Goal: Task Accomplishment & Management: Use online tool/utility

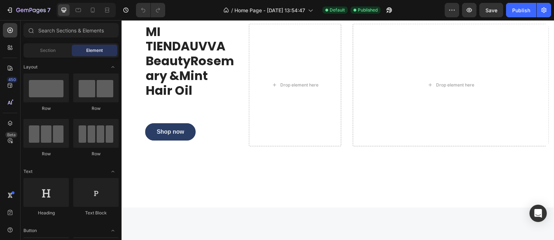
scroll to position [397, 0]
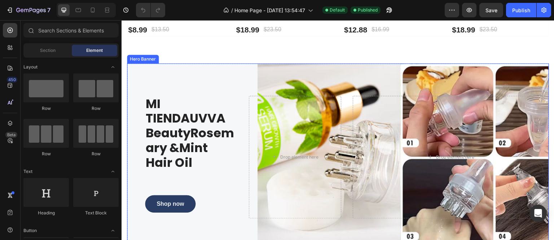
click at [180, 76] on div "MI TIENDAUVVA BeautyRosemary &Mint Hair Oil Heading Shop now Button Drop elemen…" at bounding box center [338, 158] width 422 height 188
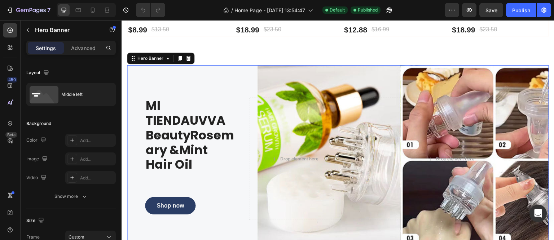
click at [282, 92] on div "MI TIENDAUVVA BeautyRosemary &Mint Hair Oil Heading Shop now Button Drop elemen…" at bounding box center [338, 159] width 422 height 188
click at [150, 58] on div "Hero Banner" at bounding box center [150, 58] width 29 height 6
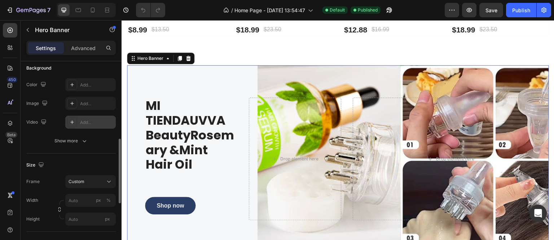
scroll to position [101, 0]
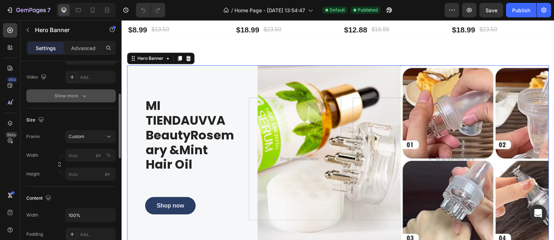
click at [80, 92] on div "Show more" at bounding box center [71, 95] width 34 height 7
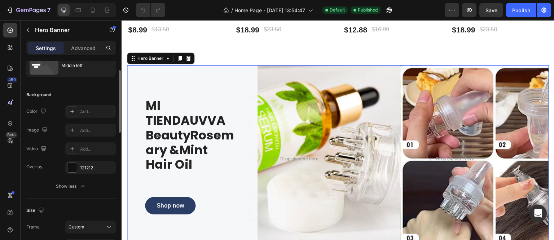
scroll to position [0, 0]
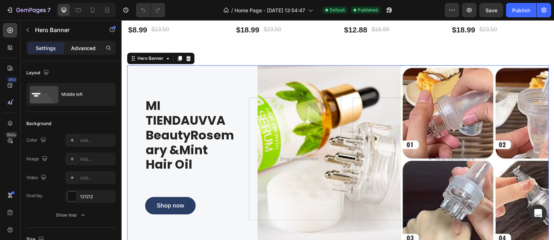
click at [78, 47] on p "Advanced" at bounding box center [83, 48] width 25 height 8
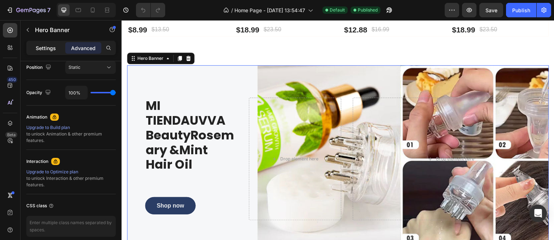
scroll to position [89, 0]
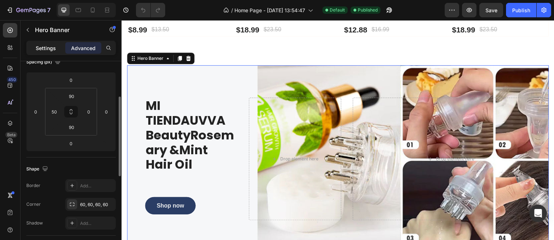
click at [48, 46] on p "Settings" at bounding box center [46, 48] width 20 height 8
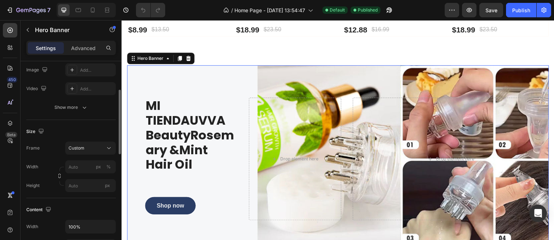
scroll to position [0, 0]
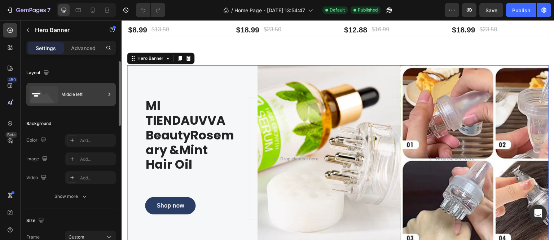
click at [68, 98] on div "Middle left" at bounding box center [83, 94] width 44 height 17
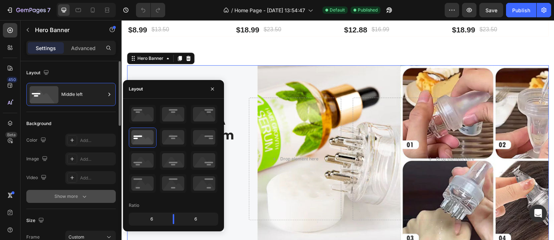
click at [67, 194] on div "Show more" at bounding box center [71, 196] width 34 height 7
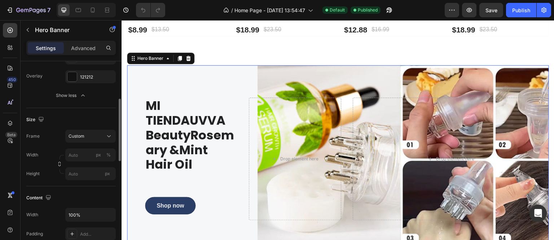
scroll to position [74, 0]
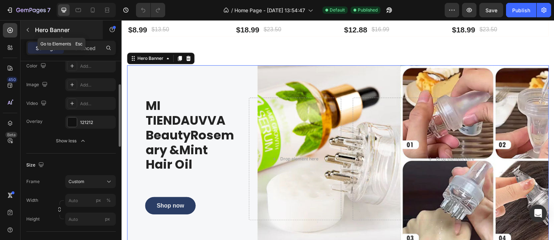
click at [27, 34] on button "button" at bounding box center [28, 30] width 12 height 12
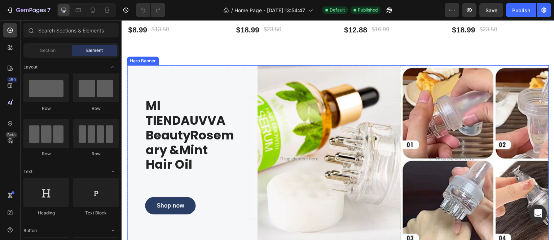
click at [174, 83] on div "MI TIENDAUVVA BeautyRosemary &Mint Hair Oil Heading Shop now Button Drop elemen…" at bounding box center [338, 159] width 422 height 188
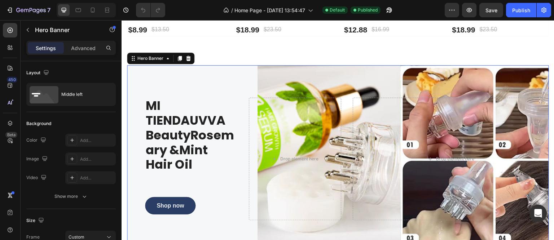
click at [174, 83] on div "MI TIENDAUVVA BeautyRosemary &Mint Hair Oil Heading Shop now Button Drop elemen…" at bounding box center [338, 159] width 422 height 188
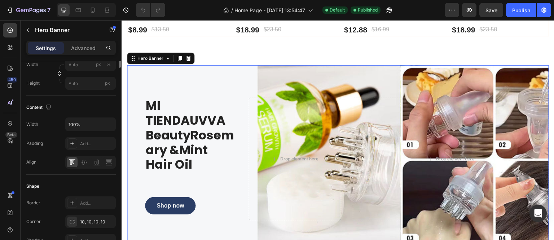
scroll to position [0, 0]
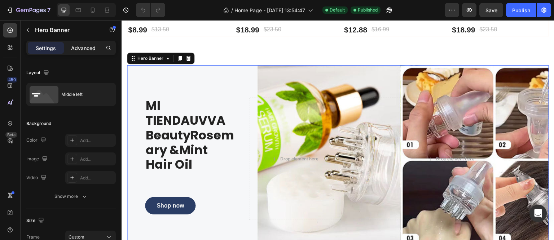
click at [89, 49] on p "Advanced" at bounding box center [83, 48] width 25 height 8
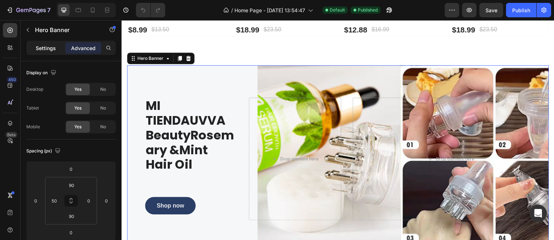
click at [41, 51] on p "Settings" at bounding box center [46, 48] width 20 height 8
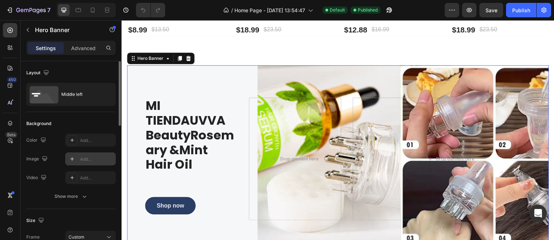
click at [74, 162] on icon at bounding box center [72, 159] width 6 height 6
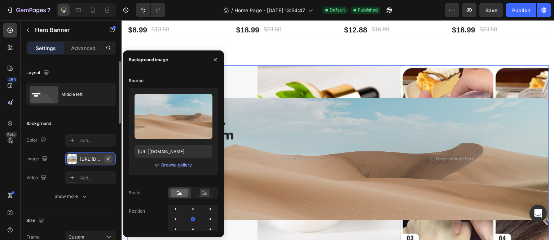
click at [106, 157] on icon "button" at bounding box center [108, 159] width 6 height 6
type input "100"
type input "Auto"
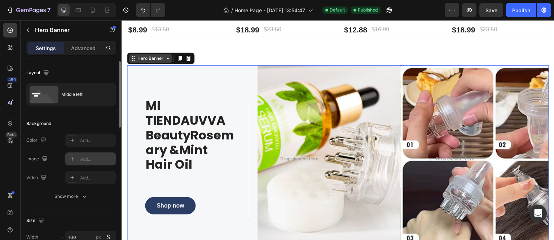
click at [150, 56] on div "Hero Banner" at bounding box center [150, 58] width 29 height 6
click at [139, 81] on div "MI TIENDAUVVA BeautyRosemary &Mint Hair Oil Heading Shop now Button Drop elemen…" at bounding box center [338, 159] width 422 height 188
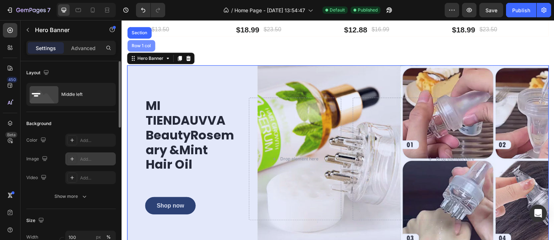
click at [136, 47] on div "Row 1 col" at bounding box center [141, 46] width 28 height 12
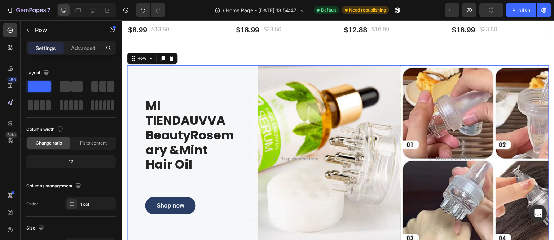
scroll to position [180, 0]
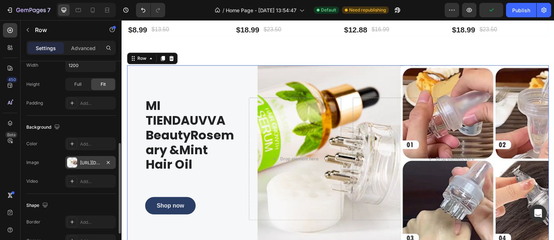
click at [82, 161] on div "https://cdn.shopify.com/s/files/1/0581/9380/5392/files/gempages_585941540086481…" at bounding box center [90, 163] width 21 height 6
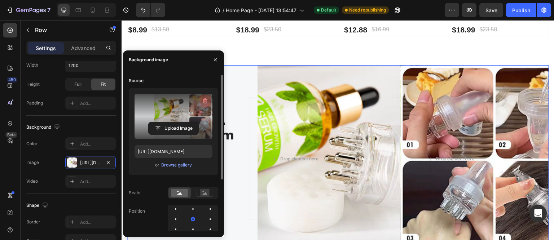
click at [205, 102] on icon "button" at bounding box center [205, 100] width 7 height 7
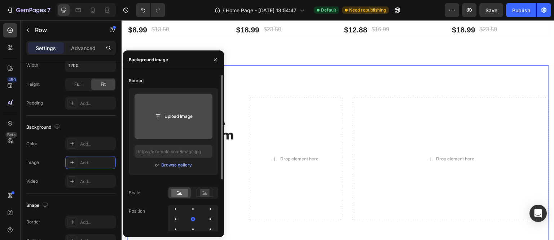
click at [170, 115] on input "file" at bounding box center [174, 116] width 50 height 12
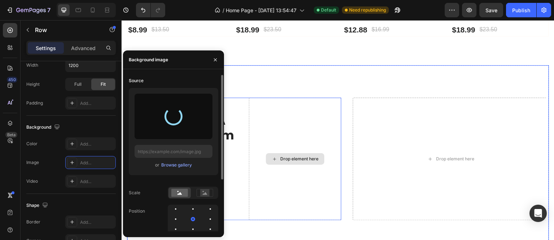
type input "https://cdn.shopify.com/s/files/1/0581/9380/5392/files/gempages_585941540086481…"
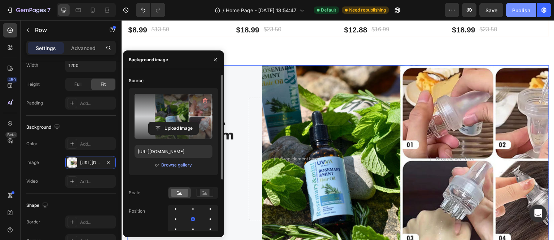
click at [516, 16] on button "Publish" at bounding box center [521, 10] width 30 height 14
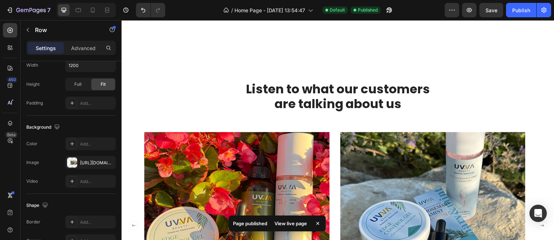
scroll to position [1046, 0]
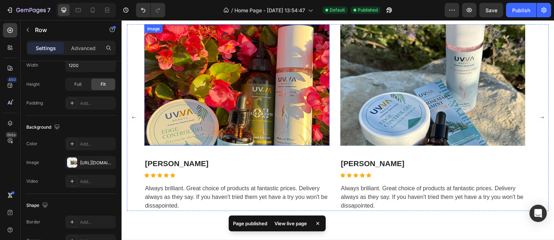
click at [276, 111] on img at bounding box center [236, 85] width 185 height 122
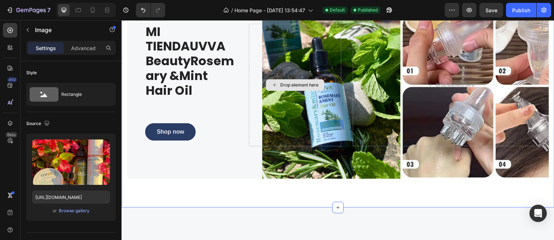
scroll to position [361, 0]
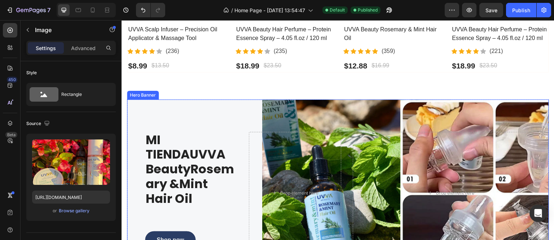
click at [301, 110] on div "MI TIENDAUVVA BeautyRosemary &Mint Hair Oil Heading Shop now Button Drop elemen…" at bounding box center [338, 194] width 422 height 188
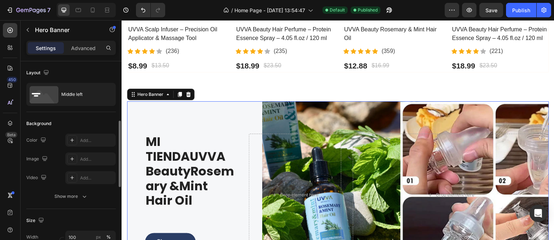
scroll to position [45, 0]
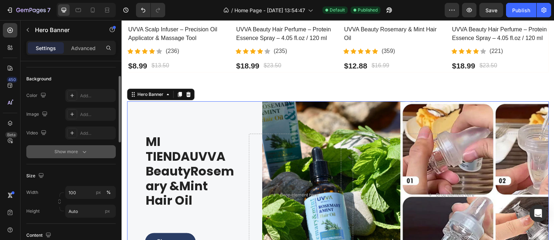
click at [74, 153] on div "Show more" at bounding box center [71, 151] width 34 height 7
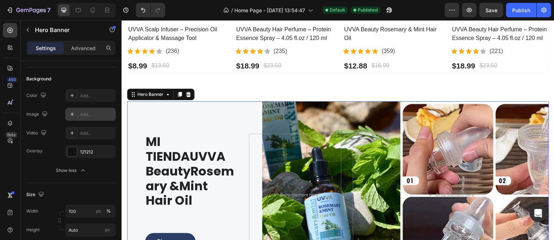
click at [70, 113] on icon at bounding box center [72, 115] width 6 height 6
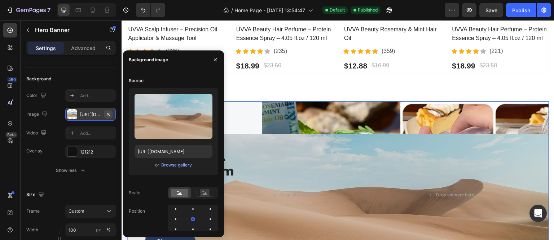
click at [105, 112] on icon "button" at bounding box center [108, 115] width 6 height 6
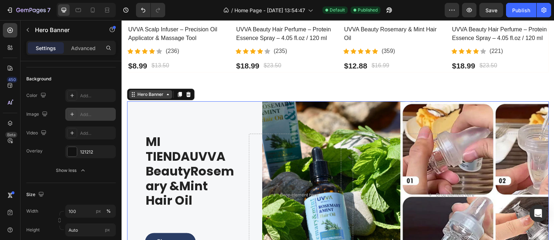
click at [142, 91] on div "Hero Banner" at bounding box center [150, 94] width 29 height 6
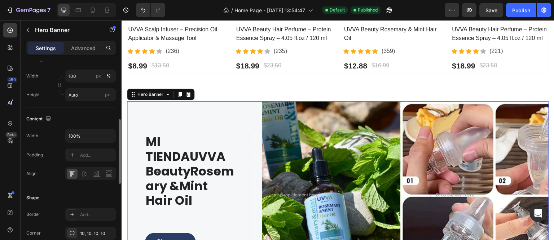
scroll to position [225, 0]
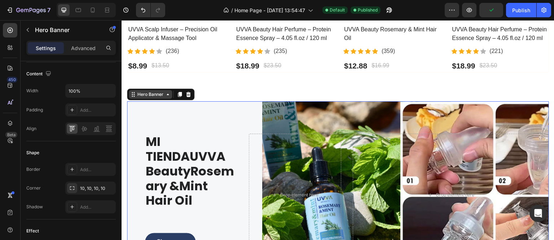
click at [143, 95] on div "Hero Banner" at bounding box center [150, 94] width 29 height 6
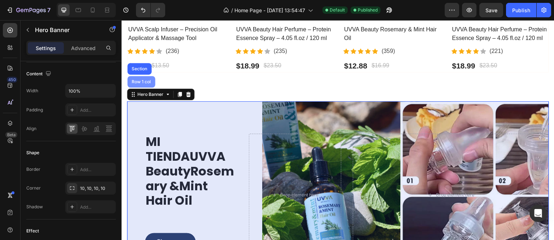
click at [141, 80] on div "Row 1 col" at bounding box center [141, 82] width 22 height 4
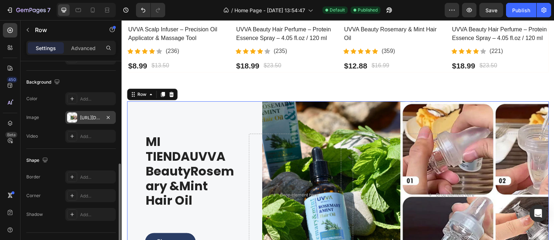
click at [81, 119] on div "https://cdn.shopify.com/s/files/1/0581/9380/5392/files/gempages_585941540086481…" at bounding box center [90, 118] width 21 height 6
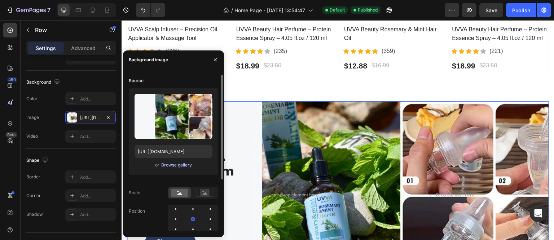
click at [172, 166] on div "Browse gallery" at bounding box center [176, 165] width 31 height 6
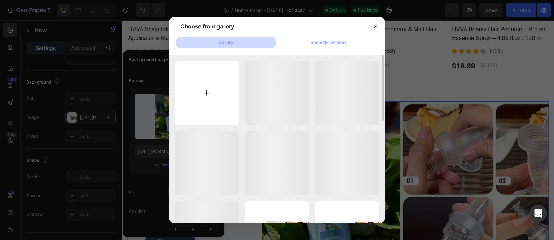
click at [211, 84] on input "file" at bounding box center [207, 93] width 65 height 65
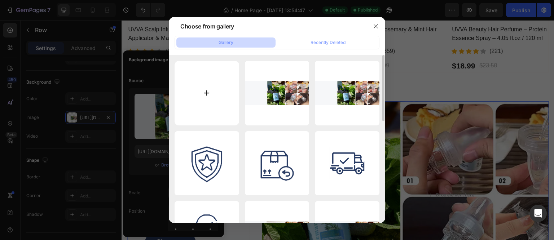
type input "C:\fakepath\2-1.jpg"
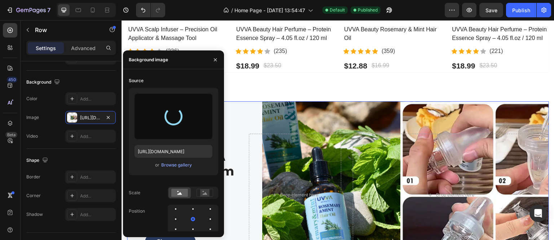
type input "https://cdn.shopify.com/s/files/1/0581/9380/5392/files/gempages_585941540086481…"
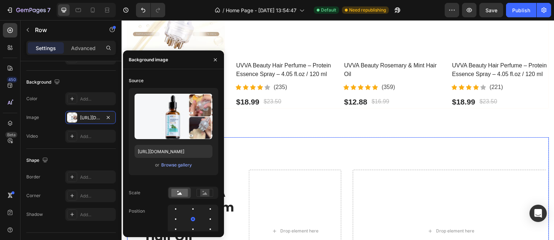
scroll to position [361, 0]
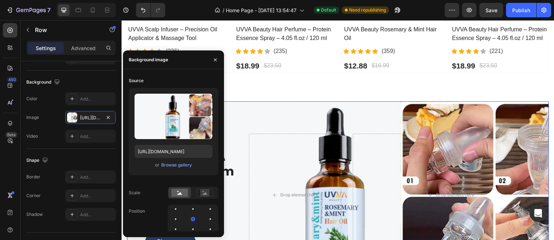
click at [259, 125] on div "MI TIENDAUVVA BeautyRosemary &Mint Hair Oil Heading Shop now Button Drop elemen…" at bounding box center [338, 195] width 422 height 188
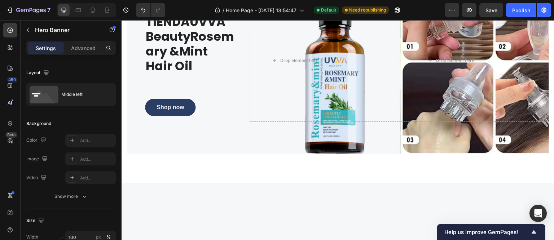
scroll to position [349, 0]
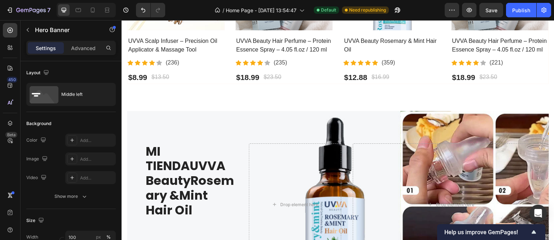
click at [292, 121] on div "MI TIENDAUVVA BeautyRosemary &Mint Hair Oil Heading Shop now Button Drop elemen…" at bounding box center [338, 205] width 422 height 188
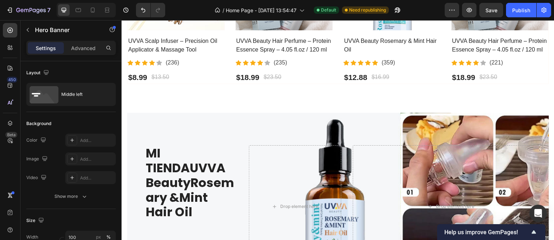
click at [318, 129] on div "MI TIENDAUVVA BeautyRosemary &Mint Hair Oil Heading Shop now Button Drop elemen…" at bounding box center [338, 207] width 422 height 188
click at [408, 137] on div "MI TIENDAUVVA BeautyRosemary &Mint Hair Oil Heading Shop now Button Drop elemen…" at bounding box center [338, 207] width 422 height 188
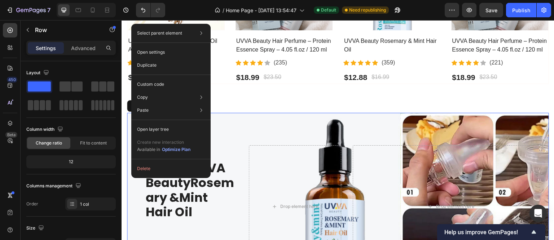
click at [127, 113] on div "MI TIENDAUVVA BeautyRosemary &Mint Hair Oil Heading Shop now Button Drop elemen…" at bounding box center [338, 207] width 422 height 188
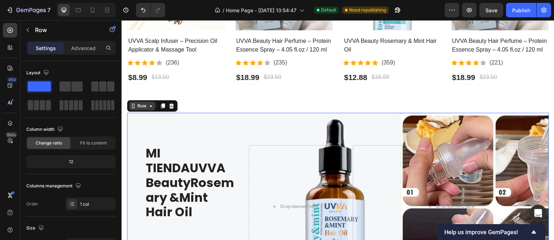
click at [137, 107] on div "Row" at bounding box center [142, 106] width 12 height 6
click at [141, 108] on div "Row" at bounding box center [142, 106] width 26 height 9
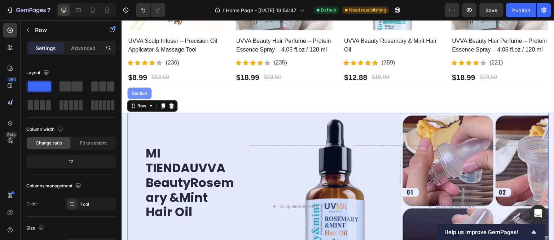
click at [139, 92] on div "Section" at bounding box center [139, 93] width 18 height 4
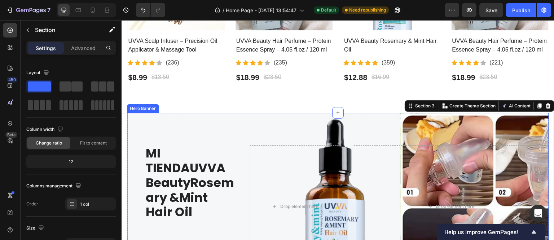
click at [149, 120] on div "MI TIENDAUVVA BeautyRosemary &Mint Hair Oil Heading Shop now Button Drop elemen…" at bounding box center [338, 207] width 422 height 188
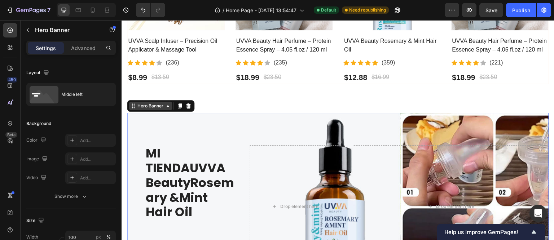
click at [169, 107] on icon at bounding box center [168, 106] width 6 height 6
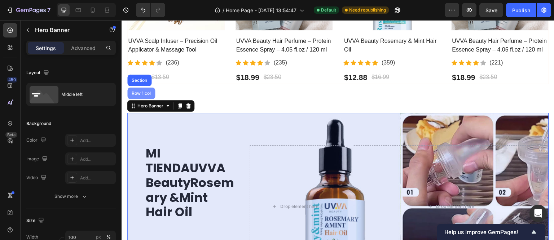
click at [146, 92] on div "Row 1 col" at bounding box center [141, 93] width 22 height 4
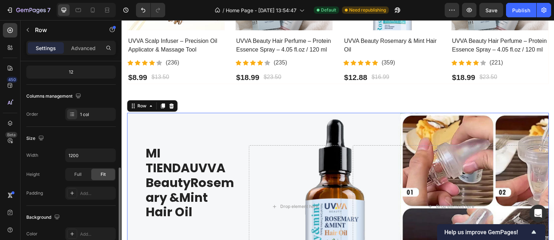
scroll to position [180, 0]
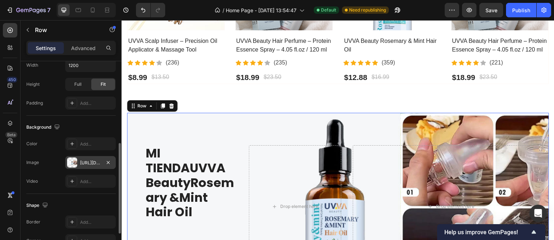
click at [78, 158] on div "https://cdn.shopify.com/s/files/1/0581/9380/5392/files/gempages_585941540086481…" at bounding box center [90, 162] width 51 height 13
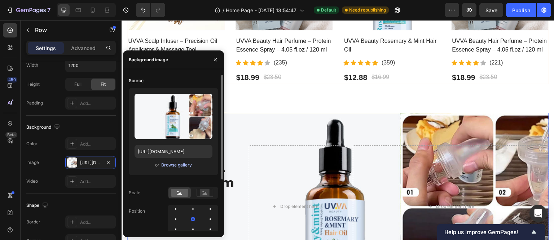
click at [175, 167] on div "Browse gallery" at bounding box center [176, 165] width 31 height 6
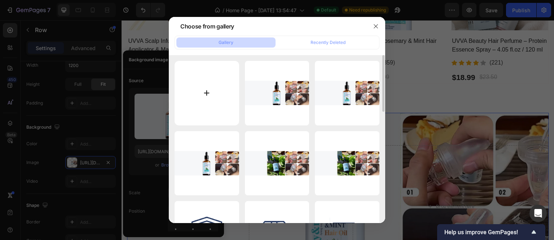
click at [209, 92] on input "file" at bounding box center [207, 93] width 65 height 65
type input "C:\fakepath\nihao12.png"
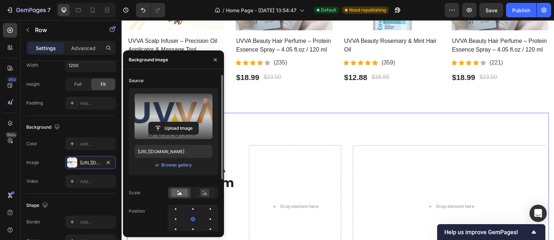
click at [184, 116] on label at bounding box center [174, 116] width 78 height 45
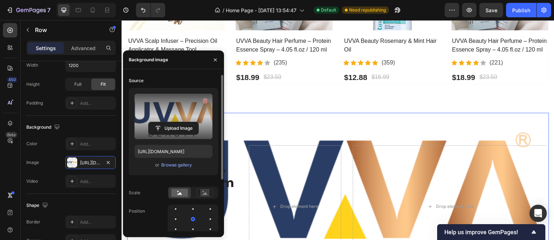
click at [184, 122] on input "file" at bounding box center [174, 128] width 50 height 12
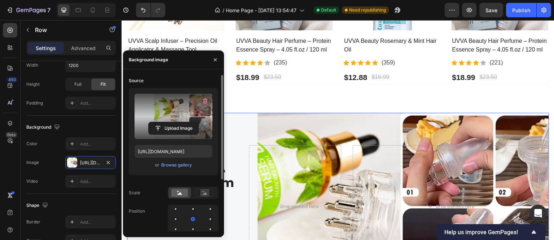
click at [182, 110] on label at bounding box center [174, 116] width 78 height 45
click at [182, 122] on input "file" at bounding box center [174, 128] width 50 height 12
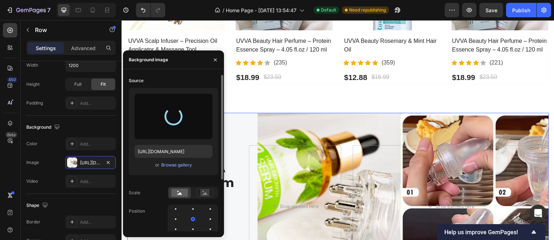
type input "https://cdn.shopify.com/s/files/1/0581/9380/5392/files/gempages_585941540086481…"
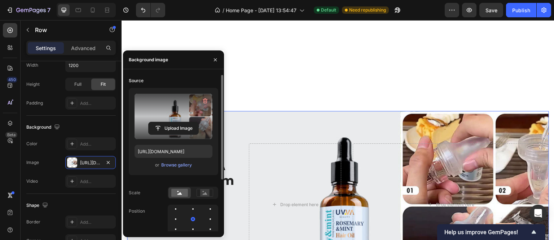
scroll to position [494, 0]
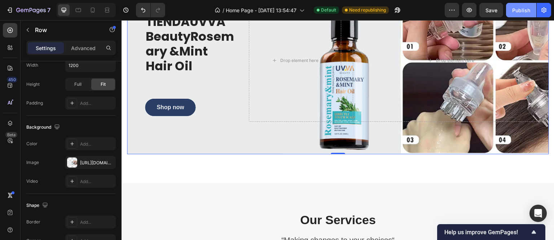
click at [513, 10] on div "Publish" at bounding box center [521, 10] width 18 height 8
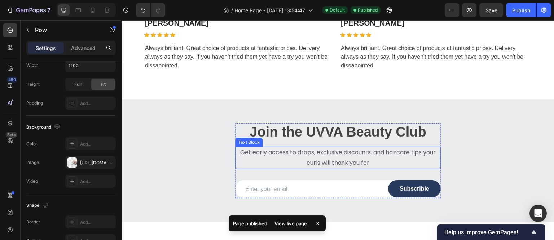
scroll to position [1324, 0]
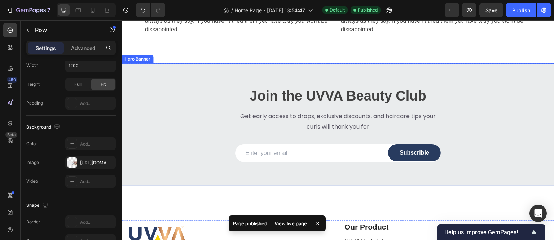
click at [216, 70] on div "Overlay" at bounding box center [338, 125] width 433 height 123
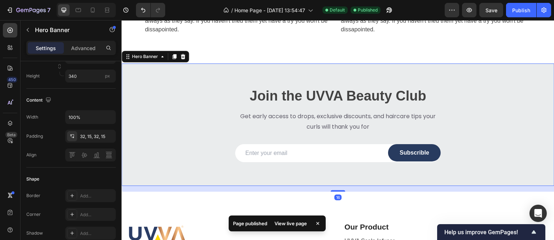
scroll to position [0, 0]
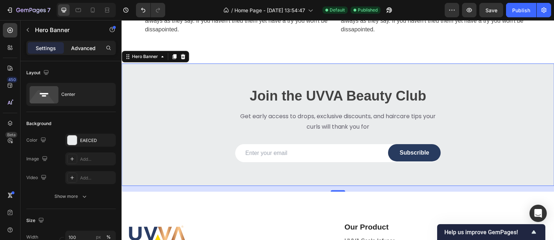
click at [84, 49] on p "Advanced" at bounding box center [83, 48] width 25 height 8
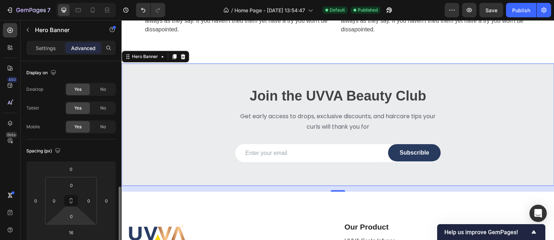
scroll to position [90, 0]
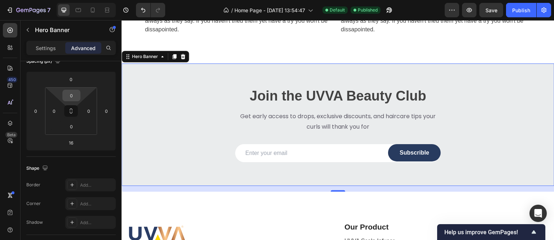
click at [70, 97] on input "0" at bounding box center [71, 95] width 14 height 11
type input "50"
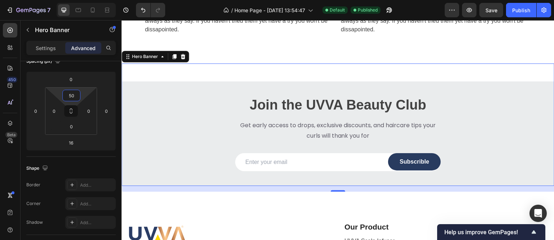
click at [70, 96] on input "50" at bounding box center [71, 95] width 14 height 11
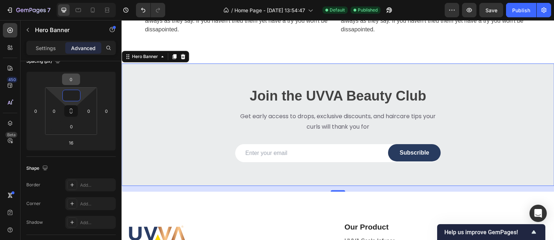
click at [69, 80] on input "0" at bounding box center [71, 79] width 14 height 11
type input "0"
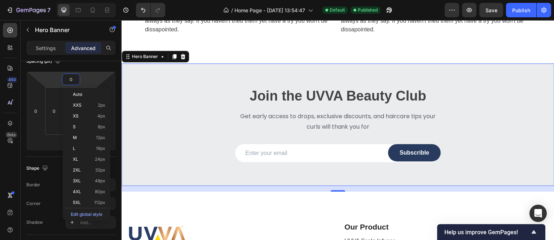
type input "3"
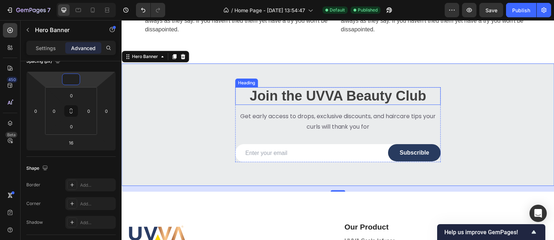
drag, startPoint x: 266, startPoint y: 98, endPoint x: 257, endPoint y: 96, distance: 9.6
click at [266, 98] on h2 "Join the UVVA Beauty Club" at bounding box center [338, 96] width 206 height 18
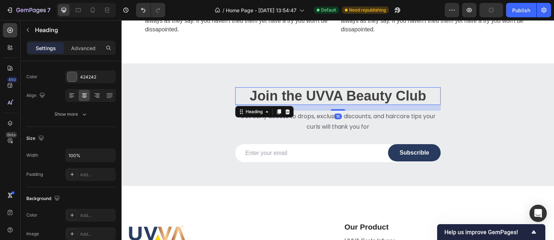
scroll to position [0, 0]
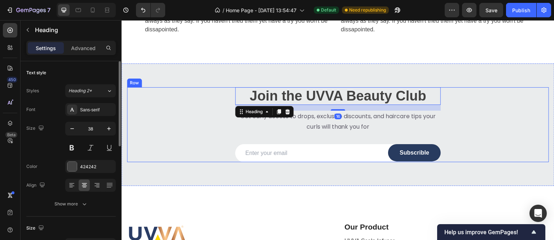
click at [230, 86] on div "Join the UVVA Beauty Club Heading 16 Get early access to drops, exclusive disco…" at bounding box center [338, 125] width 433 height 98
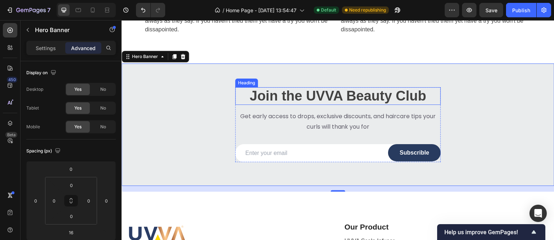
click at [258, 95] on h2 "Join the UVVA Beauty Club" at bounding box center [338, 96] width 206 height 18
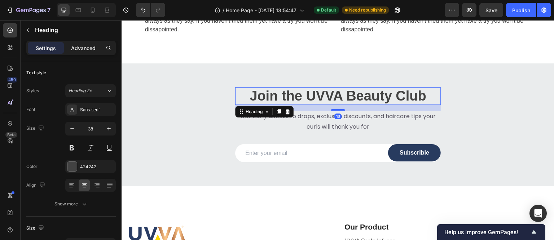
click at [93, 45] on p "Advanced" at bounding box center [83, 48] width 25 height 8
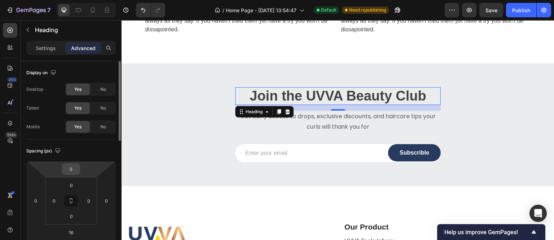
click at [70, 171] on input "0" at bounding box center [71, 169] width 14 height 11
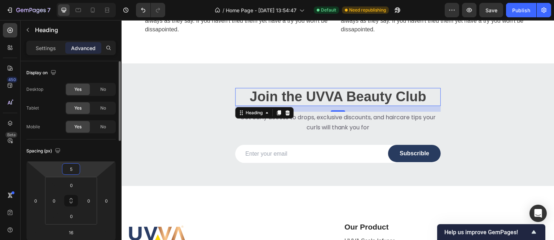
type input "50"
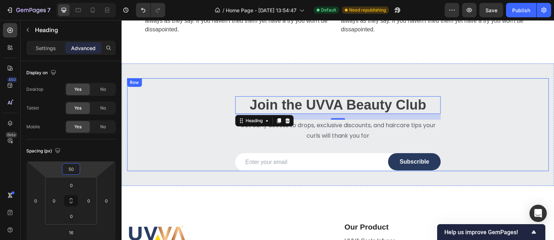
click at [136, 115] on div "Join the UVVA Beauty Club Heading 16 Get early access to drops, exclusive disco…" at bounding box center [338, 124] width 422 height 93
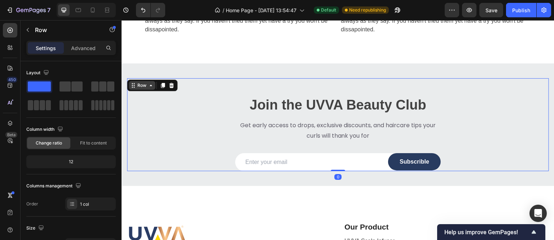
click at [136, 87] on div "Row" at bounding box center [142, 85] width 12 height 6
click at [83, 49] on p "Advanced" at bounding box center [83, 48] width 25 height 8
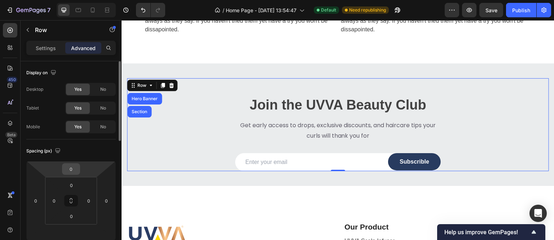
click at [73, 169] on input "0" at bounding box center [71, 169] width 14 height 11
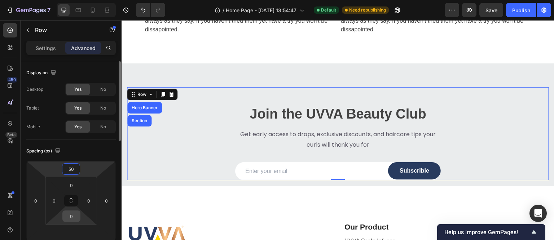
type input "50"
click at [72, 219] on input "0" at bounding box center [71, 216] width 14 height 11
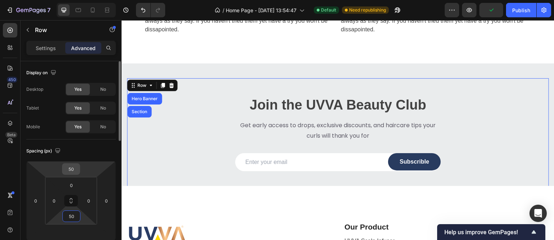
type input "50"
click at [66, 171] on input "50" at bounding box center [71, 169] width 14 height 11
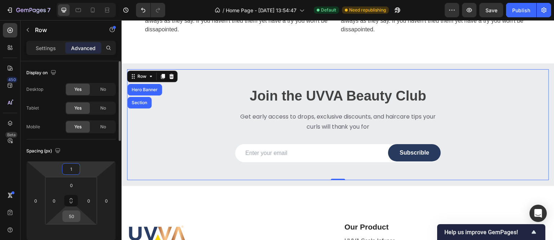
type input "1"
click at [69, 216] on input "50" at bounding box center [71, 216] width 14 height 11
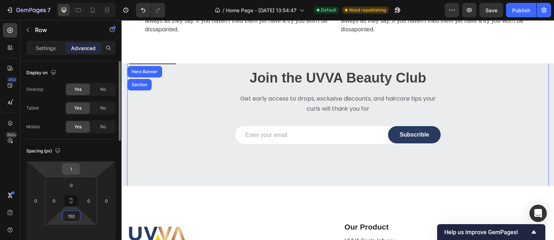
type input "150"
click at [78, 167] on input "1" at bounding box center [71, 169] width 14 height 11
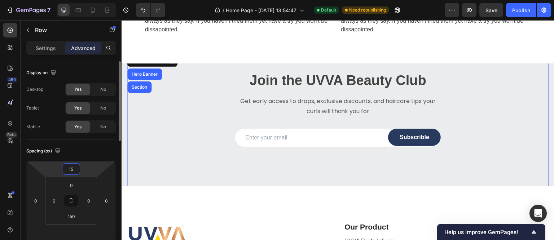
type input "150"
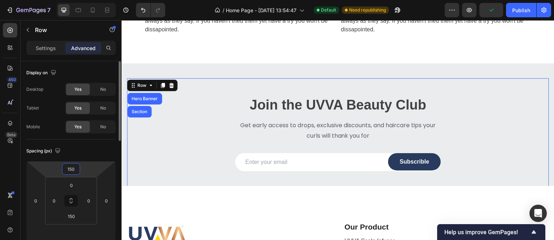
drag, startPoint x: 76, startPoint y: 167, endPoint x: 60, endPoint y: 172, distance: 17.6
click at [60, 172] on div "150 0 0" at bounding box center [70, 200] width 89 height 79
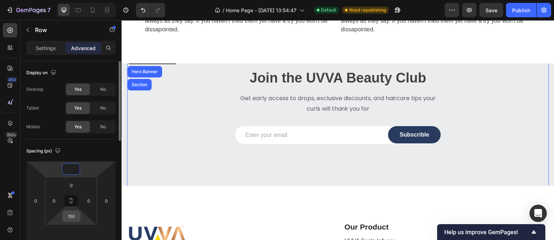
type input "0"
click at [68, 216] on input "150" at bounding box center [71, 216] width 14 height 11
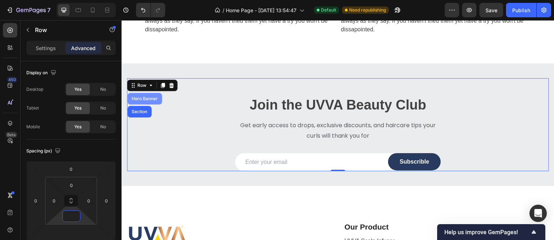
type input "0"
drag, startPoint x: 175, startPoint y: 105, endPoint x: 159, endPoint y: 100, distance: 16.9
click at [175, 105] on div "Join the UVVA Beauty Club Heading Get early access to drops, exclusive discount…" at bounding box center [338, 124] width 422 height 93
click at [141, 86] on div "Row" at bounding box center [142, 85] width 12 height 6
click at [54, 52] on div "Settings" at bounding box center [46, 48] width 36 height 12
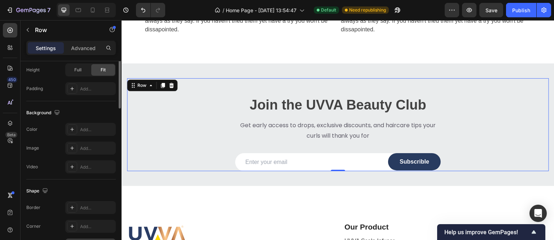
scroll to position [104, 0]
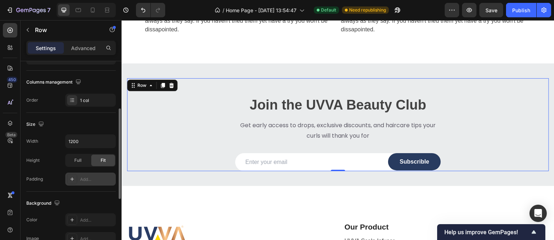
click at [70, 178] on icon at bounding box center [72, 179] width 6 height 6
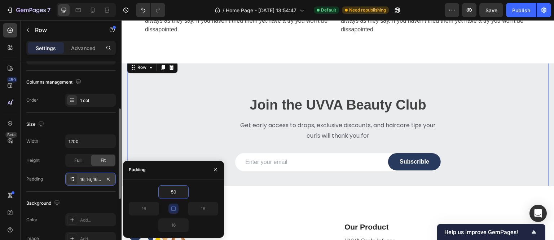
type input "50"
click at [172, 226] on input "50" at bounding box center [174, 225] width 30 height 13
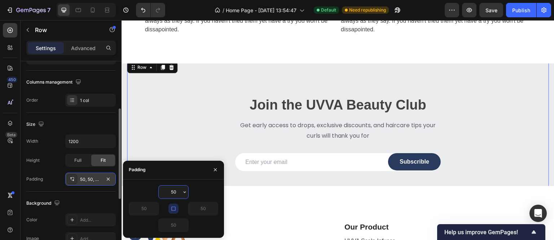
click at [170, 195] on input "50" at bounding box center [174, 192] width 30 height 13
click at [170, 195] on input "100" at bounding box center [174, 192] width 30 height 13
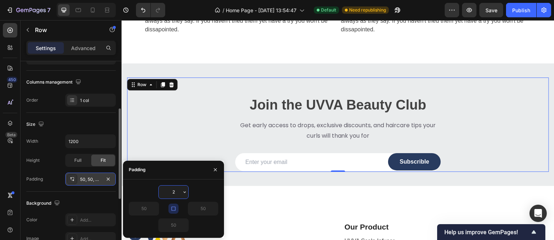
type input "20"
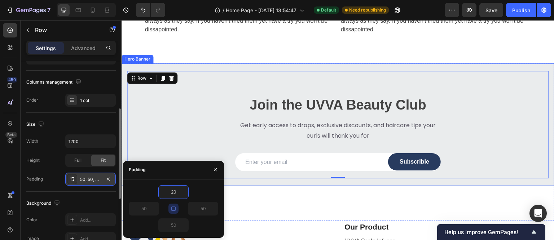
click at [130, 63] on div "Join the UVVA Beauty Club Heading Get early access to drops, exclusive discount…" at bounding box center [338, 125] width 433 height 131
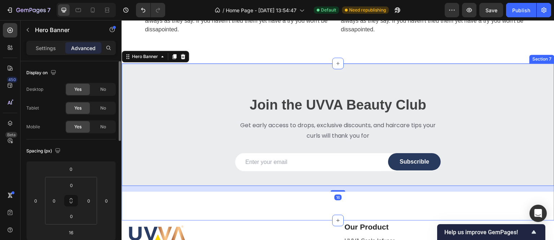
scroll to position [1360, 0]
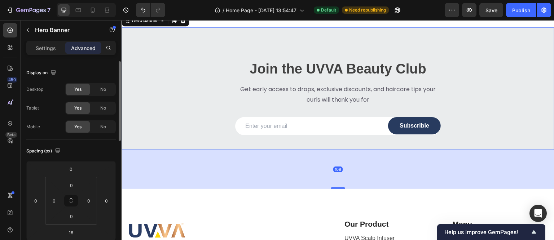
drag, startPoint x: 334, startPoint y: 154, endPoint x: 338, endPoint y: 188, distance: 33.5
click at [338, 188] on div at bounding box center [338, 188] width 14 height 1
type input "108"
click at [206, 162] on div "108" at bounding box center [338, 169] width 433 height 39
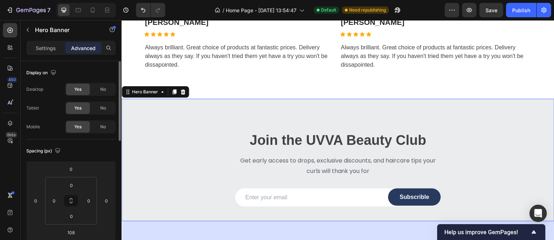
scroll to position [1287, 0]
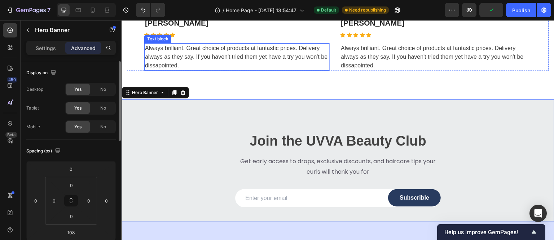
click at [315, 57] on p "Always brilliant. Great choice of products at fantastic prices. Delivery always…" at bounding box center [237, 57] width 184 height 26
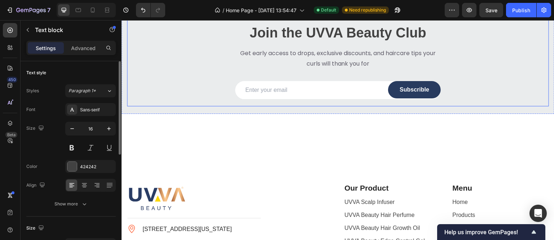
scroll to position [1324, 0]
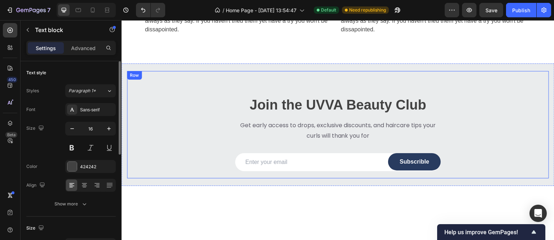
click at [162, 129] on div "Join the UVVA Beauty Club Heading Get early access to drops, exclusive discount…" at bounding box center [338, 124] width 408 height 93
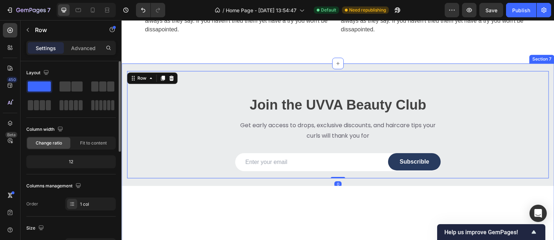
click at [134, 207] on div "Join the UVVA Beauty Club Heading Get early access to drops, exclusive discount…" at bounding box center [338, 145] width 433 height 162
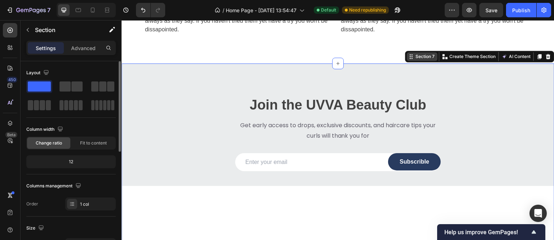
click at [414, 57] on div "Section 7" at bounding box center [425, 56] width 22 height 6
click at [416, 58] on div "Section 7" at bounding box center [425, 56] width 22 height 6
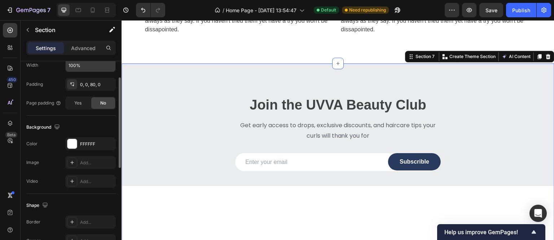
scroll to position [225, 0]
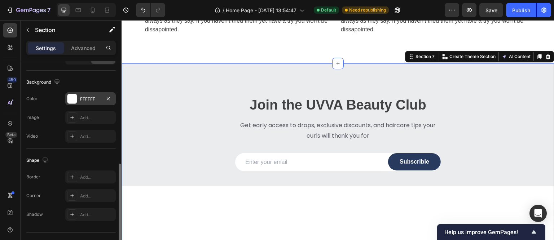
click at [74, 101] on div at bounding box center [71, 98] width 9 height 9
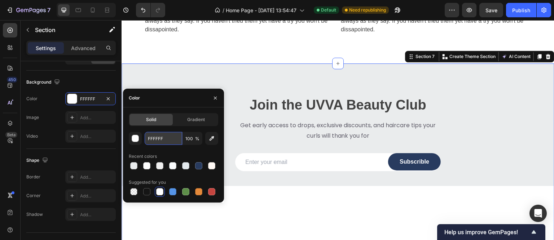
click at [153, 140] on input "FFFFFF" at bounding box center [164, 138] width 38 height 13
paste input "eaeced"
type input "eaeced"
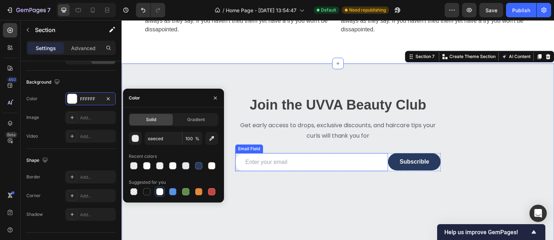
click at [331, 190] on div "Join the UVVA Beauty Club Heading Get early access to drops, exclusive discount…" at bounding box center [338, 145] width 433 height 162
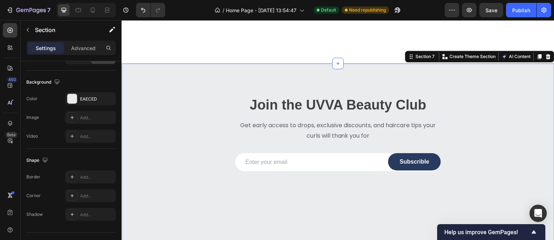
scroll to position [1396, 0]
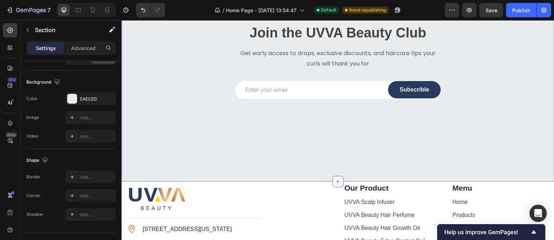
click at [337, 181] on icon at bounding box center [338, 182] width 6 height 6
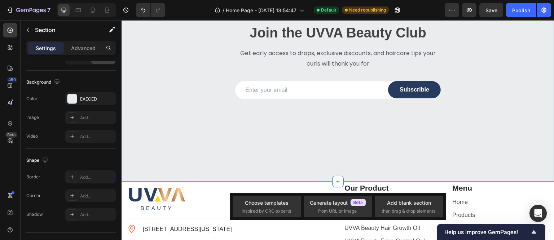
click at [298, 174] on div "Join the UVVA Beauty Club Heading Get early access to drops, exclusive discount…" at bounding box center [338, 86] width 433 height 191
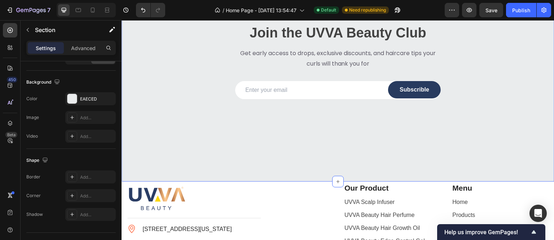
click at [305, 170] on div "Join the UVVA Beauty Club Heading Get early access to drops, exclusive discount…" at bounding box center [338, 86] width 433 height 191
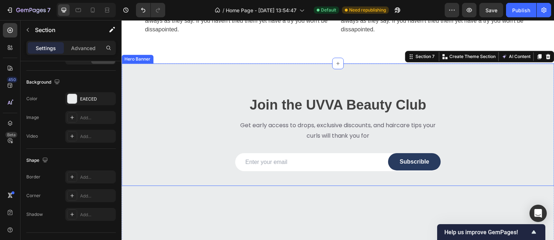
click at [126, 70] on div "Join the UVVA Beauty Club Heading Get early access to drops, exclusive discount…" at bounding box center [338, 125] width 433 height 131
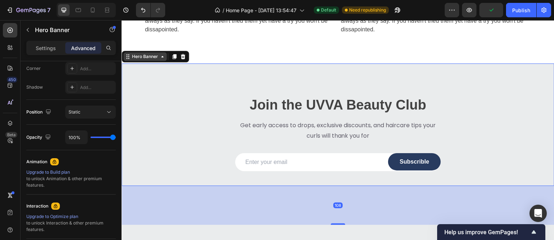
scroll to position [0, 0]
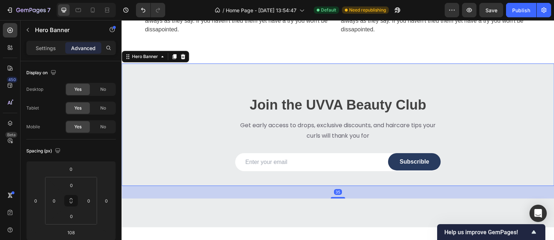
drag, startPoint x: 335, startPoint y: 223, endPoint x: 342, endPoint y: 197, distance: 27.4
click at [342, 186] on div "35" at bounding box center [338, 186] width 433 height 0
type input "35"
click at [510, 18] on div "7 / Home Page - Sep 25, 13:54:47 Default Need republishing Preview Save Publish" at bounding box center [277, 10] width 554 height 21
click at [522, 9] on div "Publish" at bounding box center [521, 10] width 18 height 8
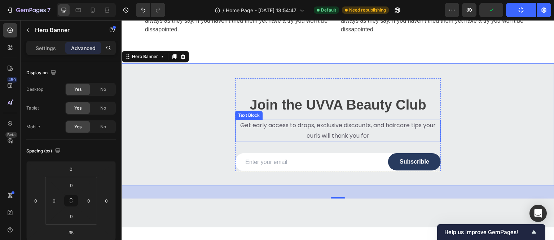
click at [242, 118] on div "Text Block" at bounding box center [248, 115] width 27 height 9
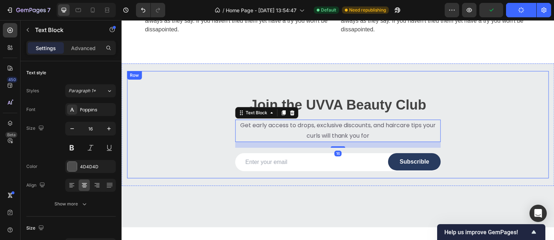
click at [165, 95] on div "Join the UVVA Beauty Club Heading Get early access to drops, exclusive discount…" at bounding box center [338, 124] width 408 height 93
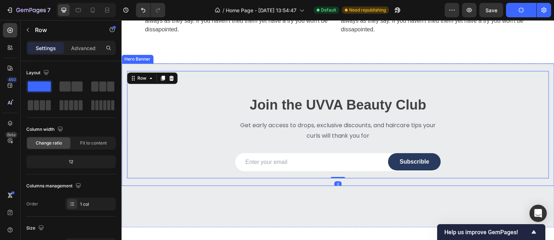
click at [128, 66] on div "Join the UVVA Beauty Club Heading Get early access to drops, exclusive discount…" at bounding box center [338, 125] width 433 height 131
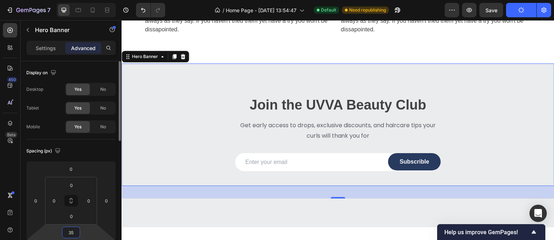
click at [71, 234] on input "35" at bounding box center [71, 232] width 14 height 11
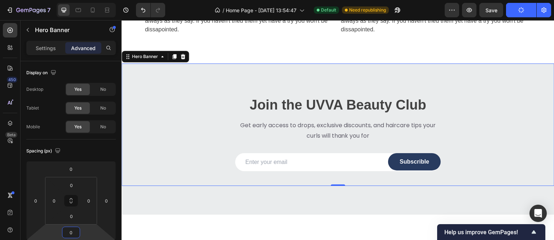
type input "0"
click at [519, 7] on div "button" at bounding box center [522, 10] width 6 height 6
click at [519, 10] on icon "button" at bounding box center [521, 9] width 7 height 7
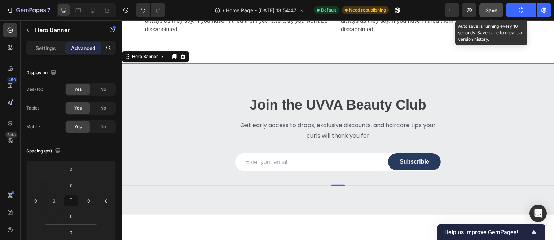
click at [494, 10] on span "Save" at bounding box center [492, 10] width 12 height 6
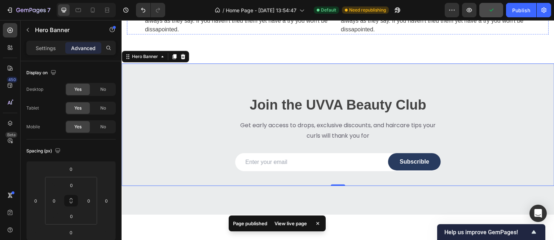
scroll to position [1179, 0]
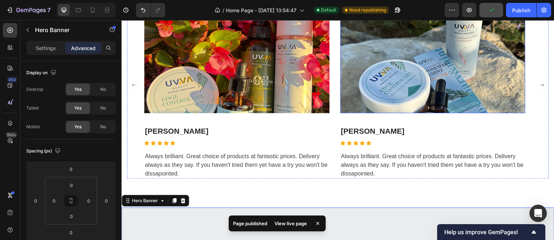
click at [276, 113] on img at bounding box center [236, 53] width 185 height 122
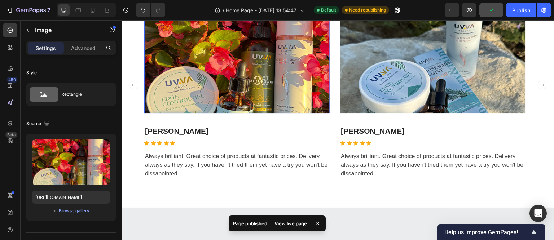
scroll to position [1071, 0]
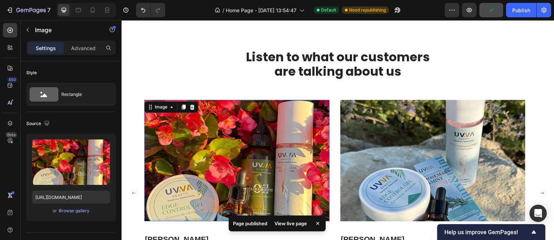
click at [271, 150] on div "Listen to what our customers are talking about us Heading Image 0 James Gouse T…" at bounding box center [338, 182] width 433 height 267
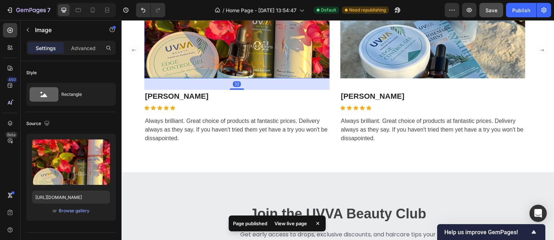
scroll to position [999, 0]
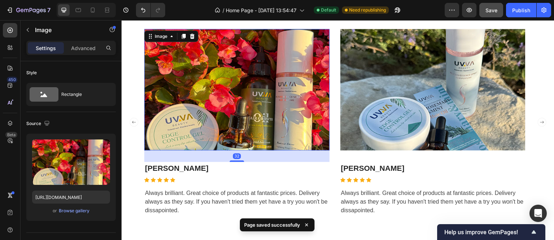
click at [267, 121] on img at bounding box center [236, 90] width 185 height 122
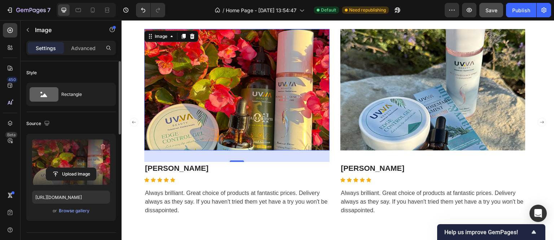
click at [82, 161] on label at bounding box center [71, 162] width 78 height 45
click at [82, 168] on input "file" at bounding box center [71, 174] width 50 height 12
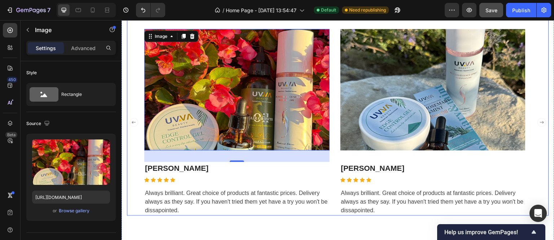
scroll to position [927, 0]
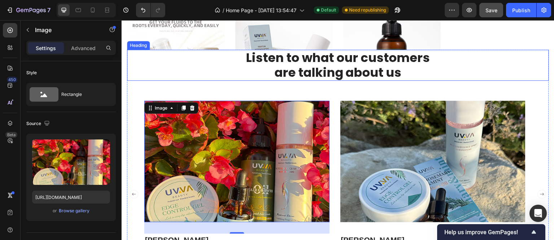
click at [391, 74] on h2 "Listen to what our customers are talking about us" at bounding box center [338, 65] width 422 height 31
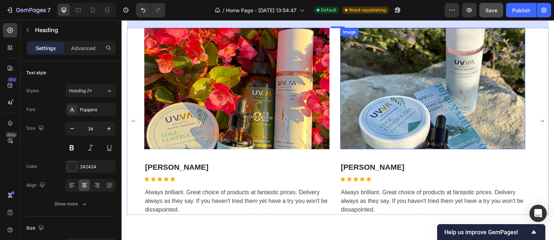
scroll to position [1107, 0]
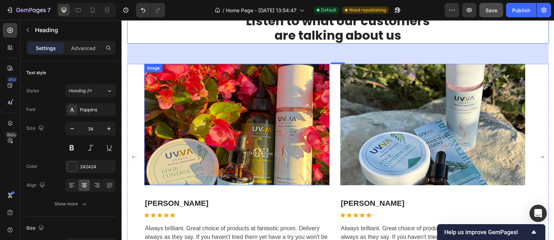
click at [233, 125] on img at bounding box center [236, 125] width 185 height 122
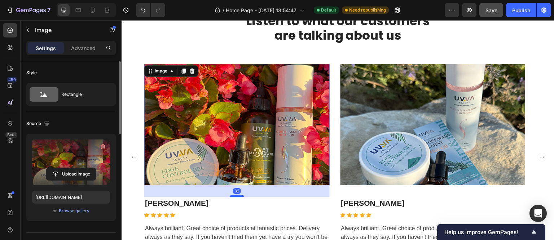
click at [89, 150] on label at bounding box center [71, 162] width 78 height 45
click at [89, 168] on input "file" at bounding box center [71, 174] width 50 height 12
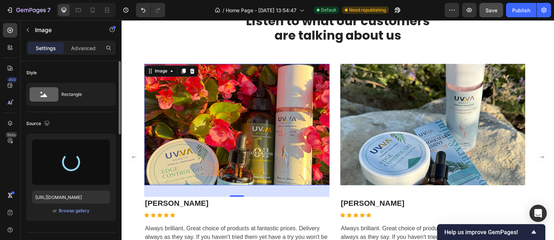
type input "https://cdn.shopify.com/s/files/1/0581/9380/5392/files/gempages_585941540086481…"
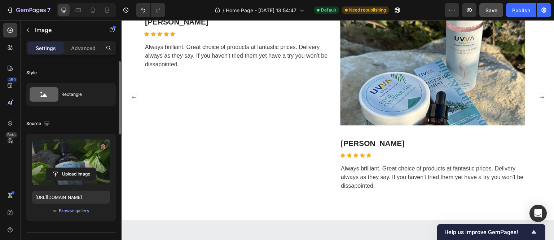
scroll to position [1104, 0]
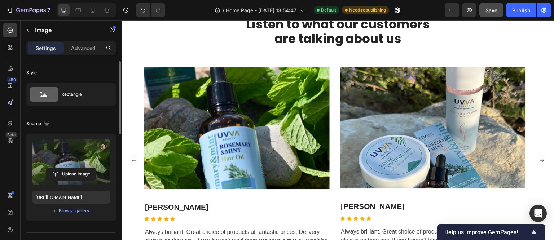
click at [241, 123] on img at bounding box center [236, 128] width 185 height 122
click at [220, 108] on img at bounding box center [236, 128] width 185 height 122
click at [108, 145] on button "button" at bounding box center [103, 147] width 12 height 12
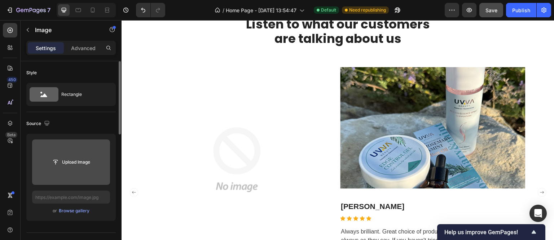
click at [84, 153] on input "file" at bounding box center [71, 162] width 78 height 45
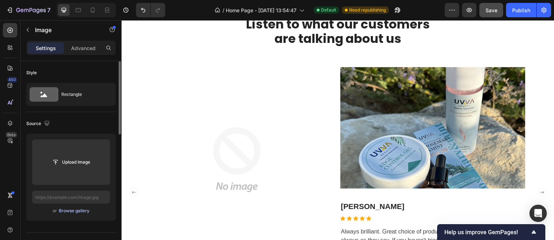
click at [72, 211] on div "Browse gallery" at bounding box center [74, 211] width 31 height 6
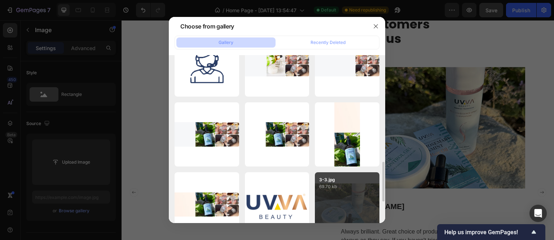
scroll to position [540, 0]
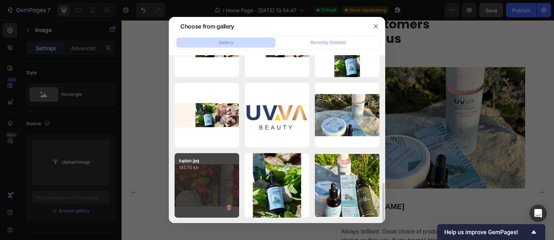
click at [222, 186] on div "tupian.jpg 182.70 kb" at bounding box center [207, 185] width 65 height 65
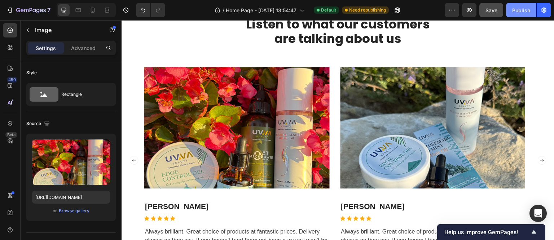
click at [524, 10] on div "Publish" at bounding box center [521, 10] width 18 height 8
click at [70, 160] on label at bounding box center [71, 162] width 78 height 45
click at [70, 168] on input "file" at bounding box center [71, 174] width 50 height 12
click at [69, 152] on label at bounding box center [71, 162] width 78 height 45
click at [69, 168] on input "file" at bounding box center [71, 174] width 50 height 12
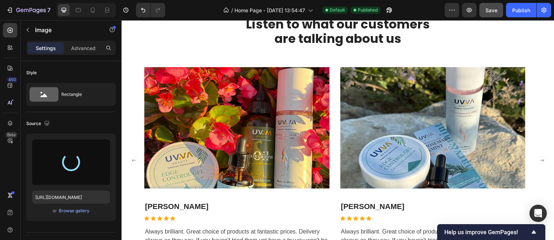
type input "https://cdn.shopify.com/s/files/1/0581/9380/5392/files/gempages_585941540086481…"
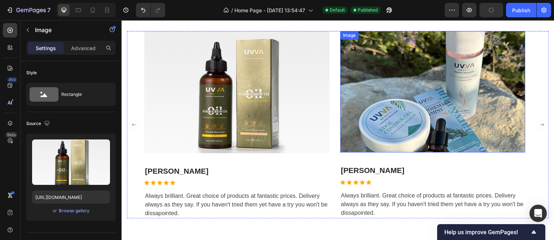
scroll to position [1104, 0]
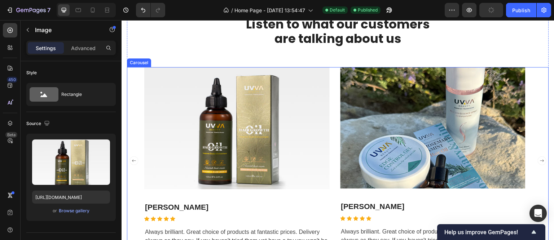
click at [133, 73] on div "Image James Gouse Text block Icon Icon Icon Icon Icon Icon List Hoz Row Always …" at bounding box center [338, 161] width 422 height 188
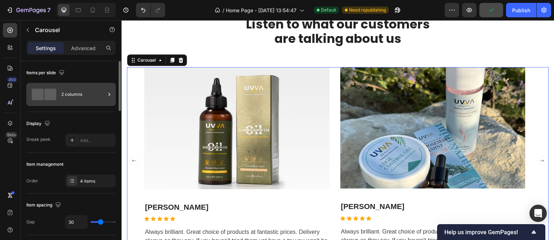
click at [78, 93] on div "2 columns" at bounding box center [83, 94] width 44 height 17
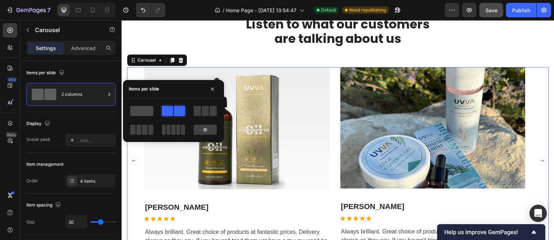
click at [139, 107] on span at bounding box center [141, 111] width 23 height 10
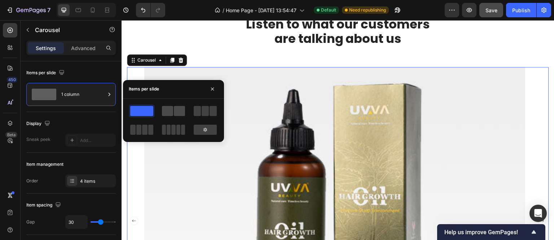
click at [171, 112] on span at bounding box center [167, 111] width 11 height 10
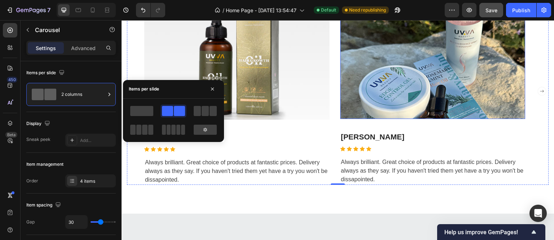
scroll to position [1137, 0]
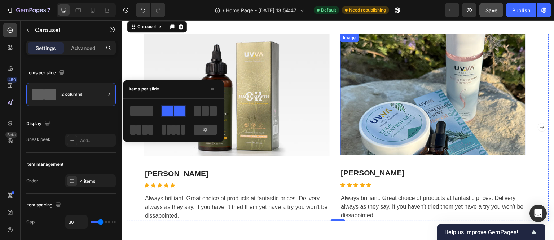
click at [452, 109] on img at bounding box center [433, 95] width 185 height 122
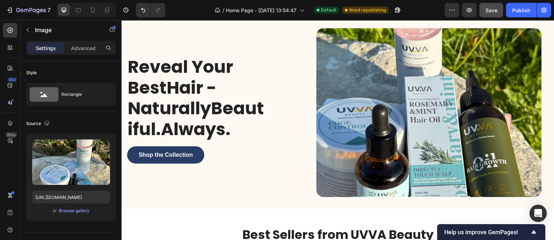
scroll to position [0, 0]
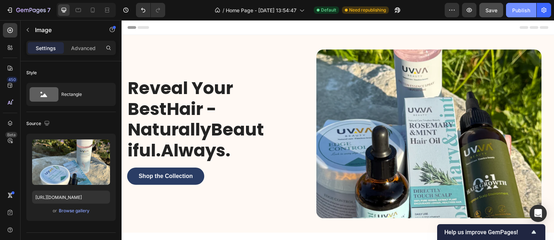
click at [519, 13] on div "Publish" at bounding box center [521, 10] width 18 height 8
click at [515, 13] on div "Publish" at bounding box center [521, 10] width 18 height 8
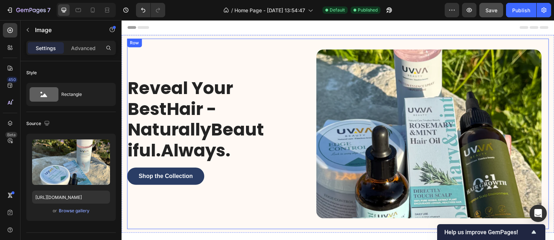
drag, startPoint x: 230, startPoint y: 52, endPoint x: 191, endPoint y: 52, distance: 38.6
click at [230, 52] on div "Reveal Your BestHair - NaturallyBeautiful.Always. Heading Shop the Collection B…" at bounding box center [212, 134] width 171 height 191
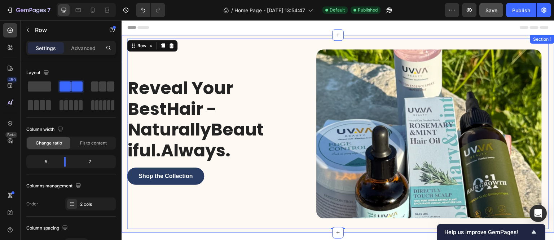
click at [124, 38] on div "Reveal Your BestHair - NaturallyBeautiful.Always. Heading Shop the Collection B…" at bounding box center [338, 134] width 433 height 198
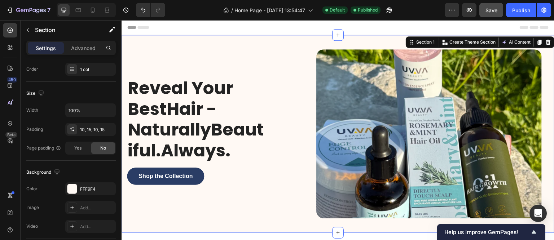
scroll to position [240, 0]
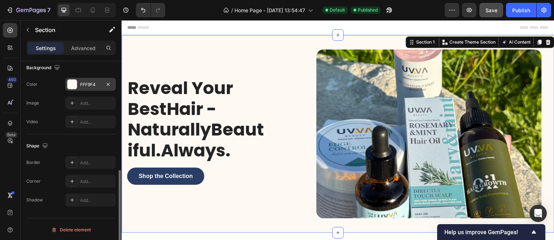
click at [72, 83] on div at bounding box center [71, 84] width 9 height 9
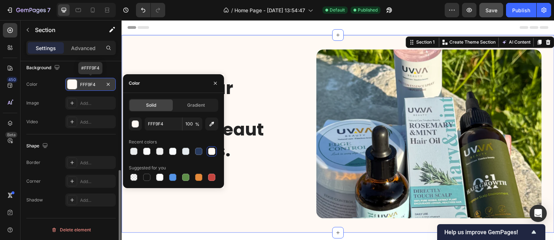
click at [72, 83] on div at bounding box center [71, 84] width 9 height 9
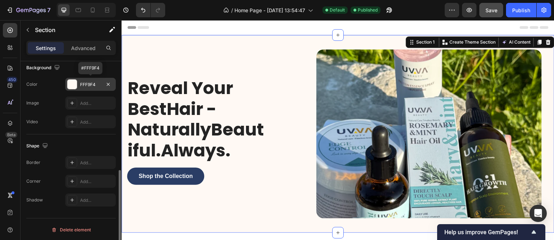
click at [72, 83] on div at bounding box center [71, 84] width 9 height 9
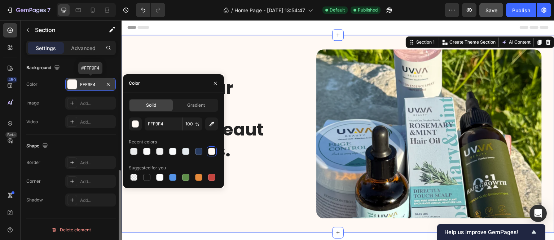
click at [72, 83] on div at bounding box center [71, 84] width 9 height 9
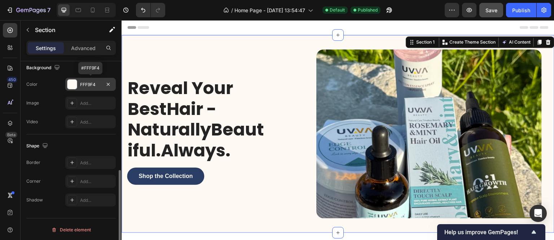
click at [72, 83] on div at bounding box center [71, 84] width 9 height 9
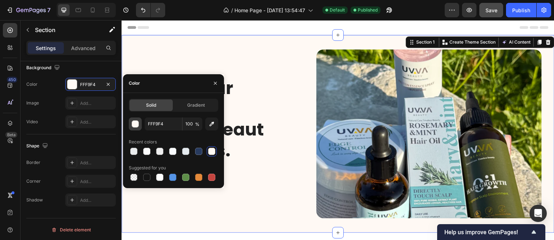
click at [133, 123] on div "button" at bounding box center [135, 124] width 7 height 7
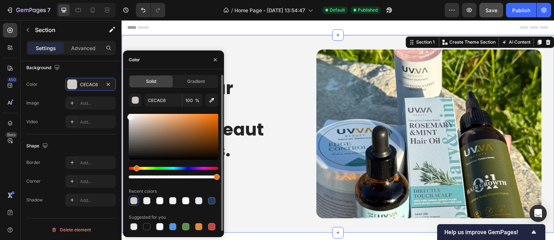
type input "F4F4F4"
drag, startPoint x: 136, startPoint y: 124, endPoint x: 127, endPoint y: 115, distance: 12.0
click at [127, 115] on div "Solid Gradient F4F4F4 100 % Recent colors Suggested for you" at bounding box center [173, 153] width 101 height 157
click at [299, 228] on div "Reveal Your BestHair - NaturallyBeautiful.Always. Heading Shop the Collection B…" at bounding box center [338, 134] width 433 height 198
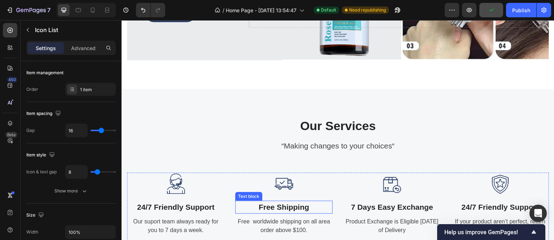
scroll to position [613, 0]
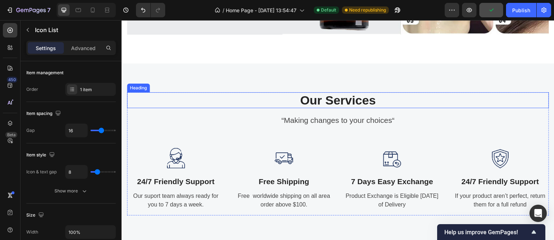
click at [147, 72] on div "Our Services Heading “Making changes to your choices“ Text block Image 24/7 Fri…" at bounding box center [338, 154] width 433 height 181
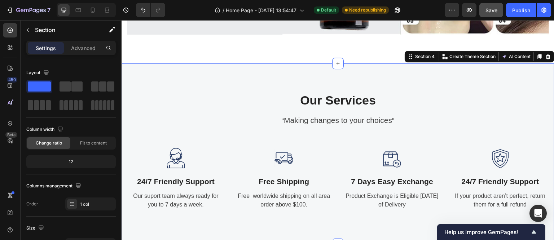
click at [146, 83] on div "Our Services Heading “Making changes to your choices“ Text block Image 24/7 Fri…" at bounding box center [338, 154] width 433 height 181
click at [176, 80] on div "Our Services Heading “Making changes to your choices“ Text block Image 24/7 Fri…" at bounding box center [338, 154] width 433 height 181
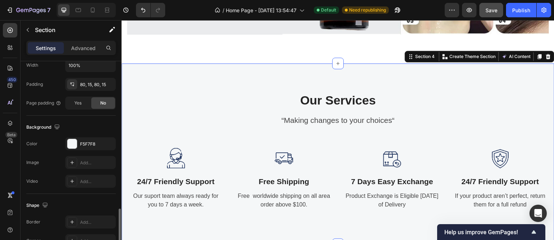
scroll to position [225, 0]
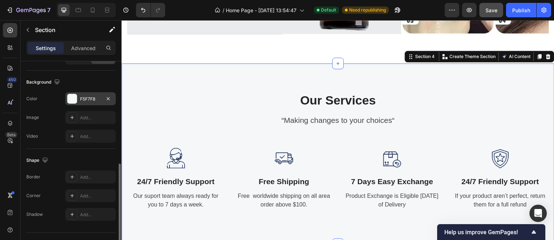
click at [71, 97] on div at bounding box center [71, 98] width 9 height 9
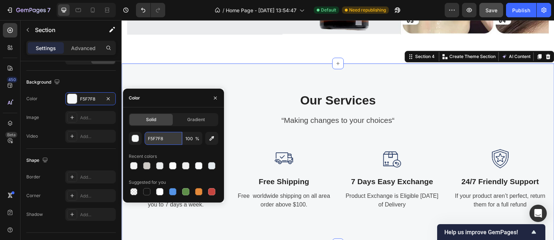
click at [157, 139] on input "F5F7F8" at bounding box center [164, 138] width 38 height 13
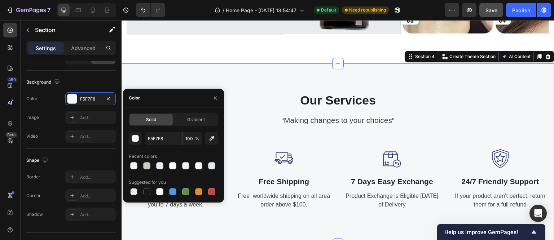
click at [258, 84] on div "Our Services Heading “Making changes to your choices“ Text block Image 24/7 Fri…" at bounding box center [338, 154] width 433 height 181
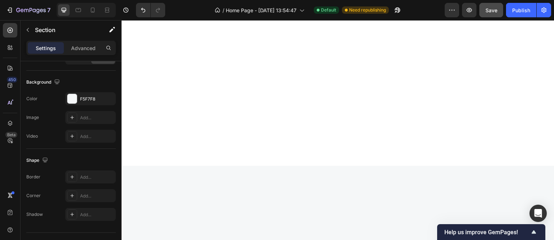
scroll to position [78, 0]
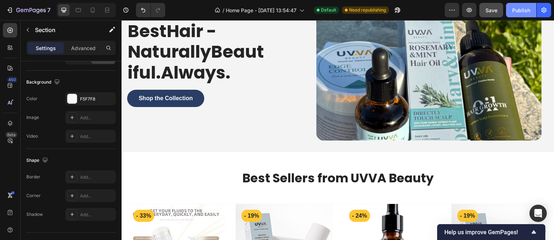
click at [526, 15] on button "Publish" at bounding box center [521, 10] width 30 height 14
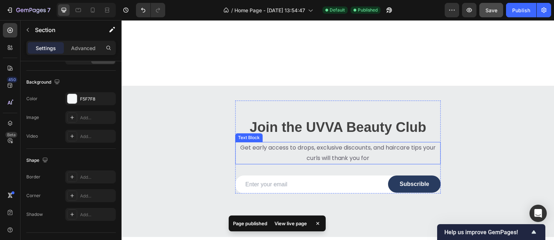
scroll to position [1269, 0]
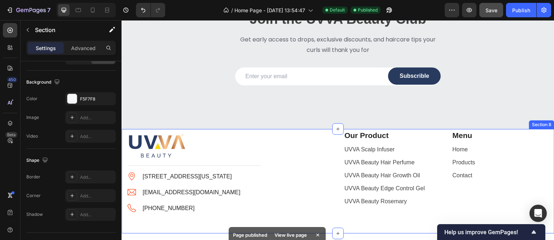
click at [124, 135] on div "Image Title Line Image 6391 Elgin St. Celina, Delaware 10299 Text block Image p…" at bounding box center [338, 181] width 433 height 105
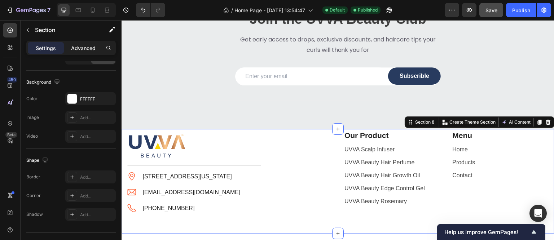
click at [83, 44] on p "Advanced" at bounding box center [83, 48] width 25 height 8
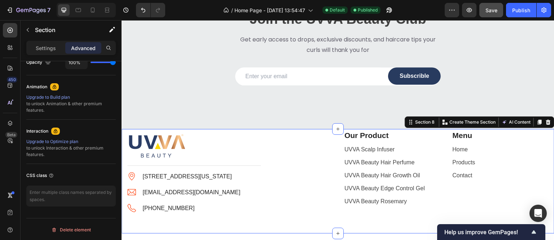
scroll to position [74, 0]
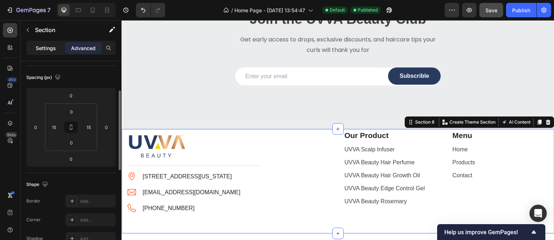
click at [52, 42] on div "Settings" at bounding box center [46, 48] width 36 height 12
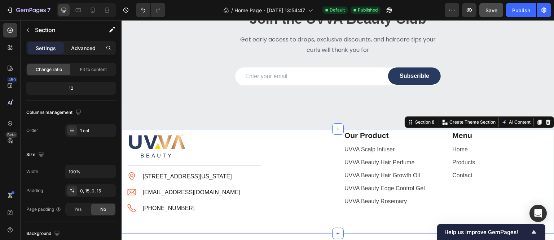
click at [92, 45] on p "Advanced" at bounding box center [83, 48] width 25 height 8
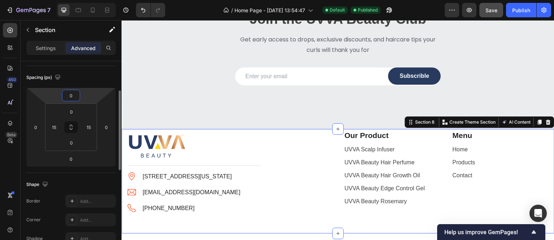
click at [72, 94] on input "0" at bounding box center [71, 95] width 14 height 11
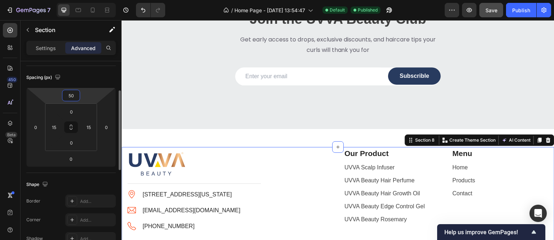
drag, startPoint x: 70, startPoint y: 96, endPoint x: 62, endPoint y: 95, distance: 8.0
click at [62, 95] on div "50" at bounding box center [71, 96] width 18 height 12
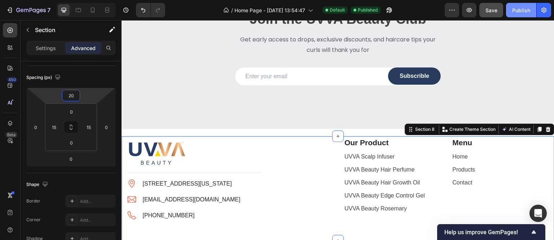
type input "20"
click at [533, 8] on button "Publish" at bounding box center [521, 10] width 30 height 14
